Goal: Register for event/course

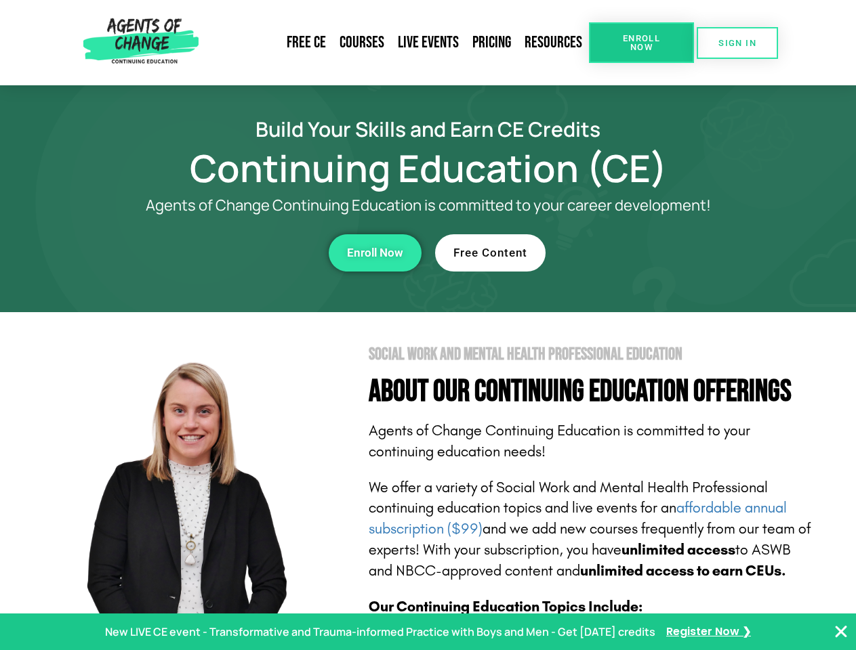
click at [428, 325] on section "Social Work and Mental Health Professional Education About Our Continuing Educa…" at bounding box center [428, 596] width 856 height 569
click at [554, 43] on link "Resources" at bounding box center [553, 42] width 71 height 31
click at [641, 43] on span "Enroll Now" at bounding box center [641, 43] width 62 height 18
click at [737, 43] on span "SIGN IN" at bounding box center [737, 43] width 38 height 9
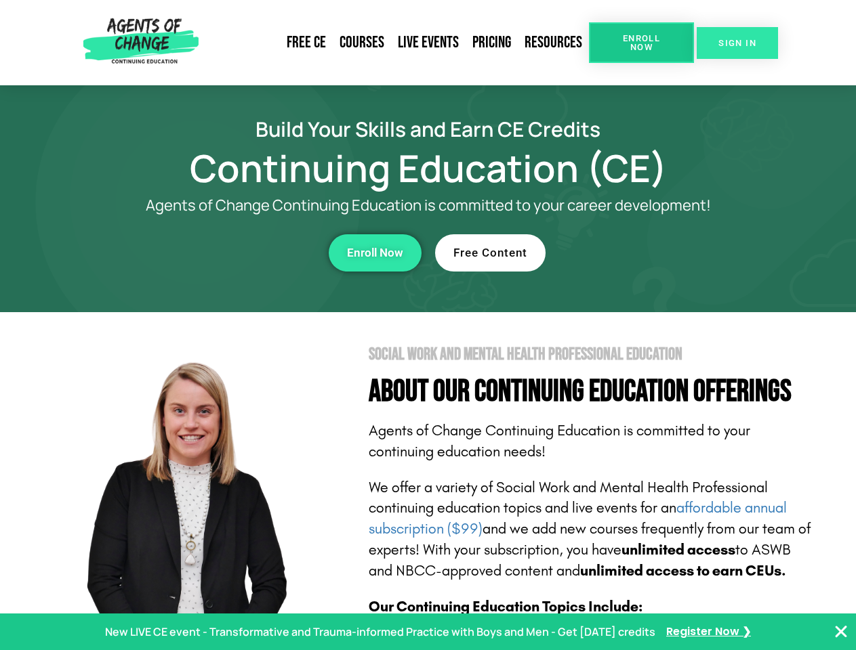
click at [737, 43] on span "SIGN IN" at bounding box center [737, 43] width 38 height 9
click at [235, 253] on div "Enroll Now" at bounding box center [235, 252] width 373 height 37
click at [375, 253] on span "Enroll Now" at bounding box center [375, 253] width 56 height 12
